Goal: Information Seeking & Learning: Learn about a topic

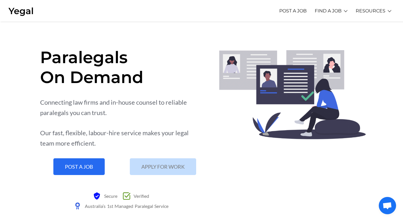
click at [156, 166] on span "APPLY FOR WORK" at bounding box center [162, 166] width 43 height 5
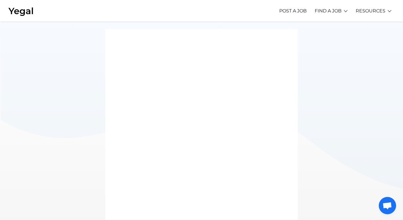
click at [23, 11] on img at bounding box center [20, 10] width 25 height 11
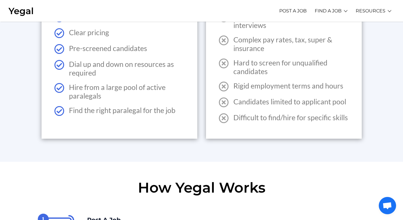
scroll to position [743, 0]
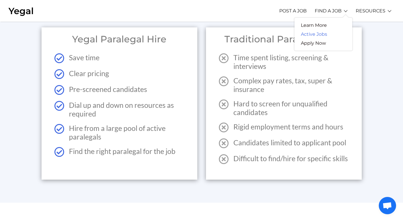
click at [316, 33] on link "Active Jobs" at bounding box center [313, 34] width 39 height 9
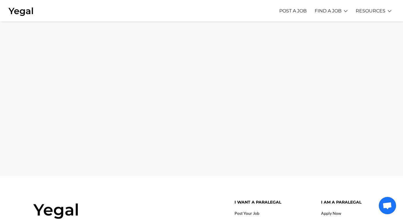
click at [19, 8] on img at bounding box center [20, 10] width 25 height 11
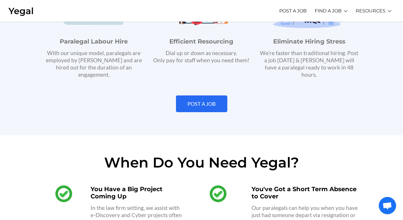
scroll to position [441, 0]
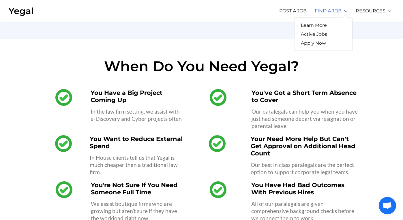
click at [326, 12] on link "FIND A JOB" at bounding box center [328, 11] width 27 height 16
click at [319, 23] on link "Learn More" at bounding box center [313, 25] width 39 height 9
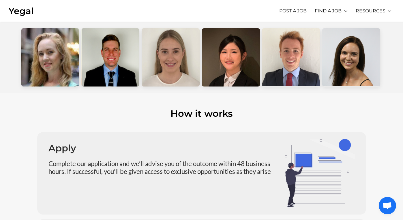
scroll to position [241, 0]
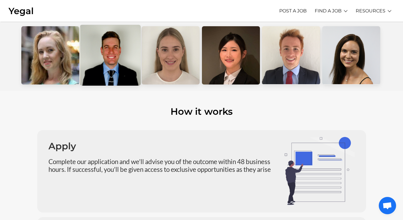
click at [110, 57] on div at bounding box center [110, 55] width 61 height 61
click at [117, 63] on div at bounding box center [110, 55] width 61 height 61
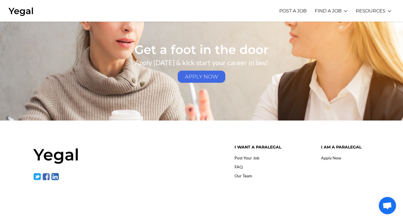
scroll to position [876, 0]
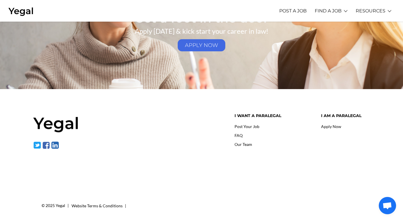
click at [248, 143] on link "Our Team" at bounding box center [244, 144] width 18 height 5
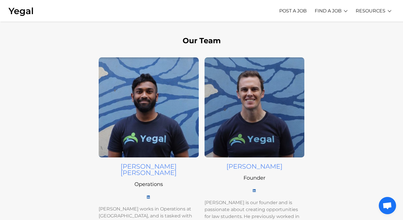
click at [25, 14] on img at bounding box center [20, 10] width 25 height 11
